Goal: Find contact information: Find contact information

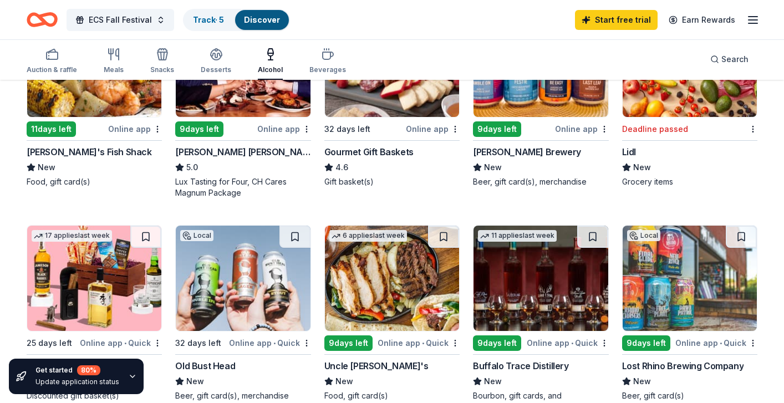
scroll to position [193, 0]
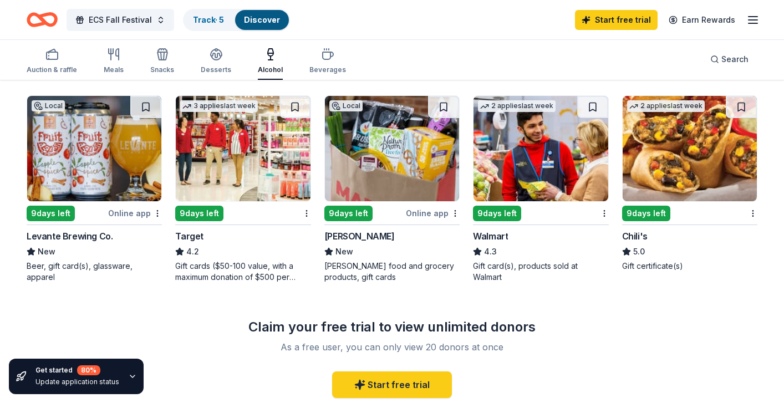
scroll to position [533, 0]
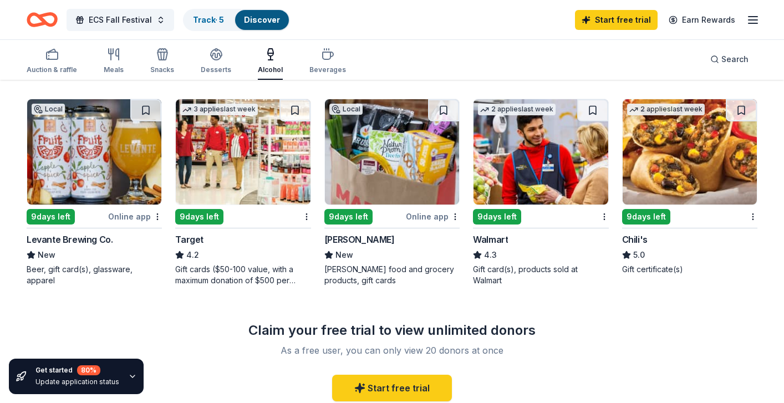
click at [669, 129] on img at bounding box center [690, 151] width 134 height 105
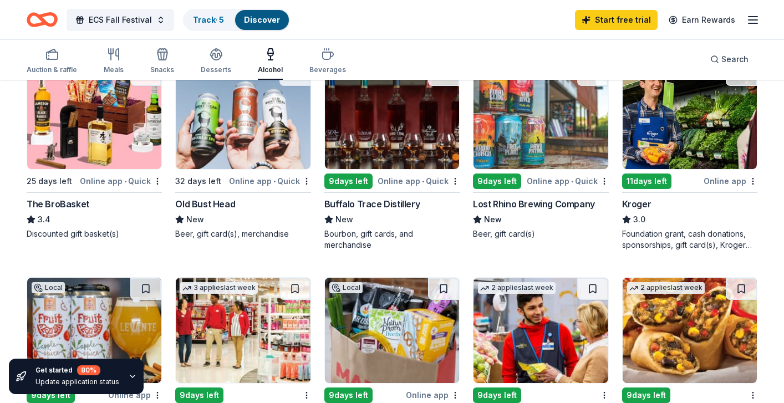
scroll to position [113, 0]
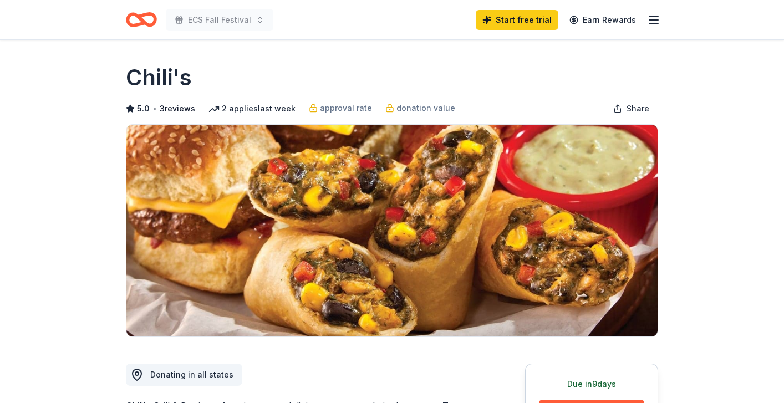
scroll to position [32, 0]
